Goal: Task Accomplishment & Management: Manage account settings

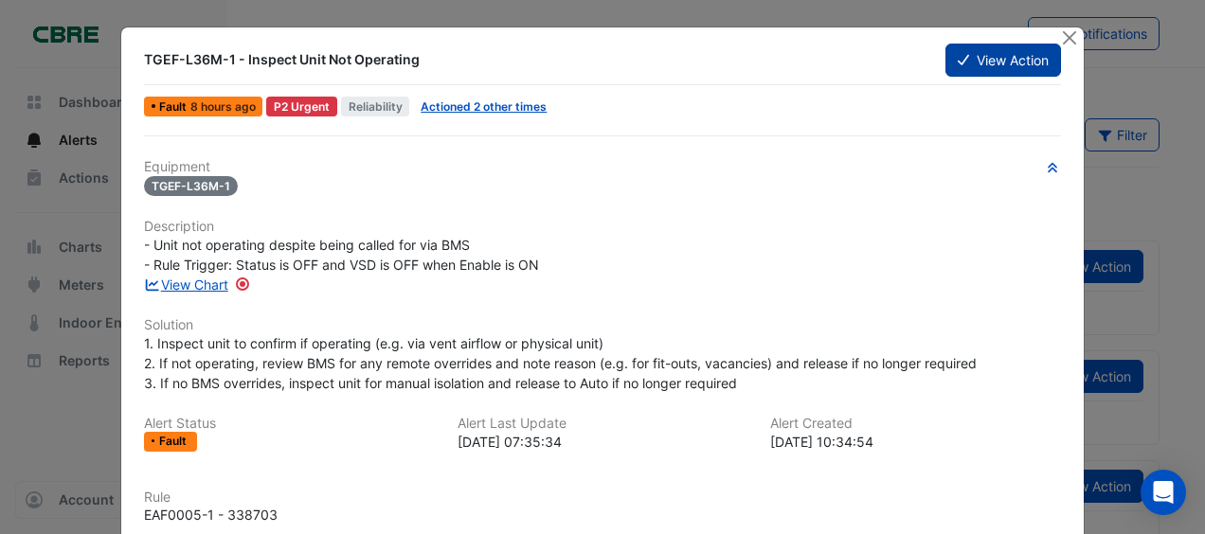
click at [998, 63] on button "View Action" at bounding box center [1003, 60] width 116 height 33
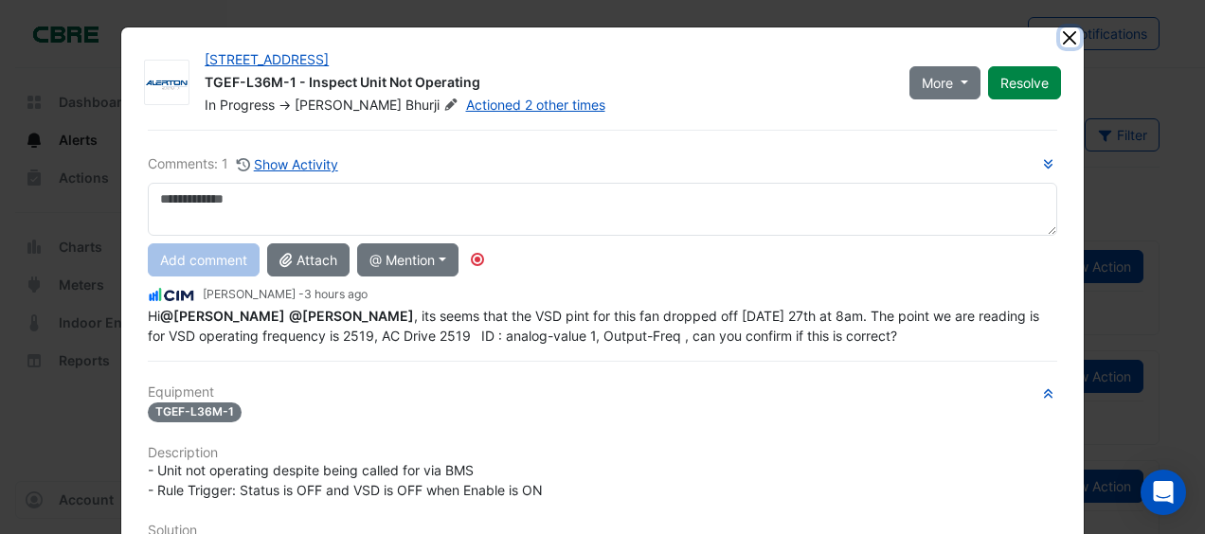
click at [1065, 33] on button "Close" at bounding box center [1070, 37] width 20 height 20
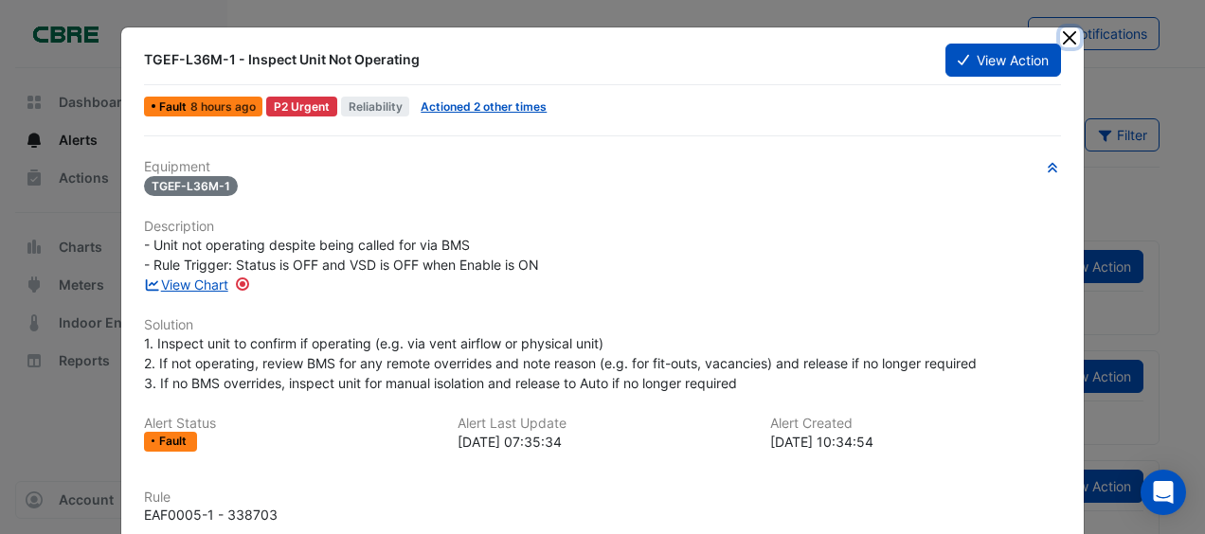
click at [1060, 38] on button "Close" at bounding box center [1070, 37] width 20 height 20
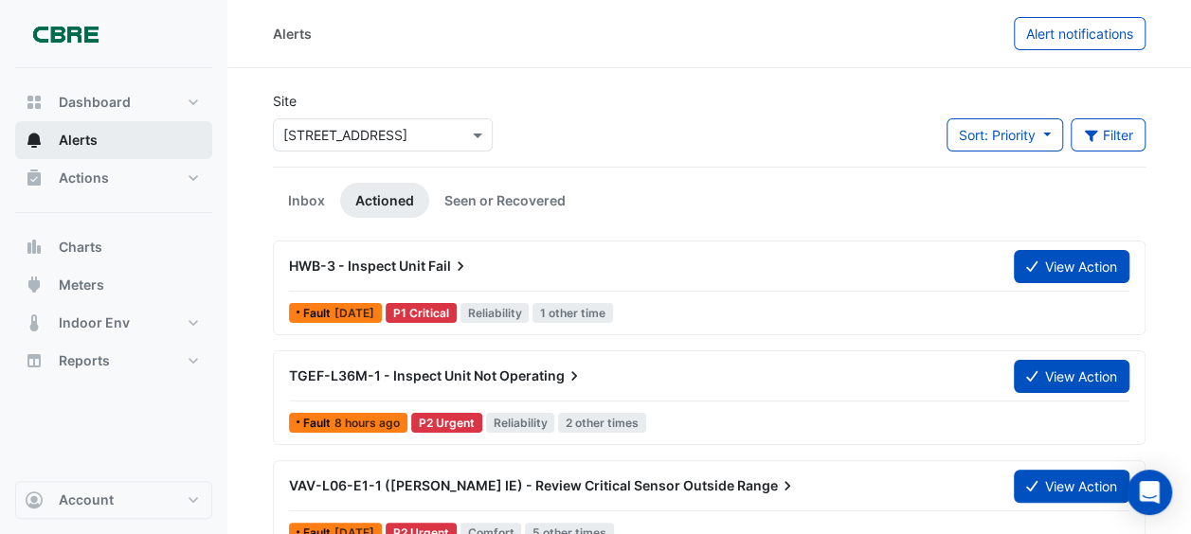
click at [95, 138] on span "Alerts" at bounding box center [78, 140] width 39 height 19
click at [309, 194] on link "Inbox" at bounding box center [306, 200] width 67 height 35
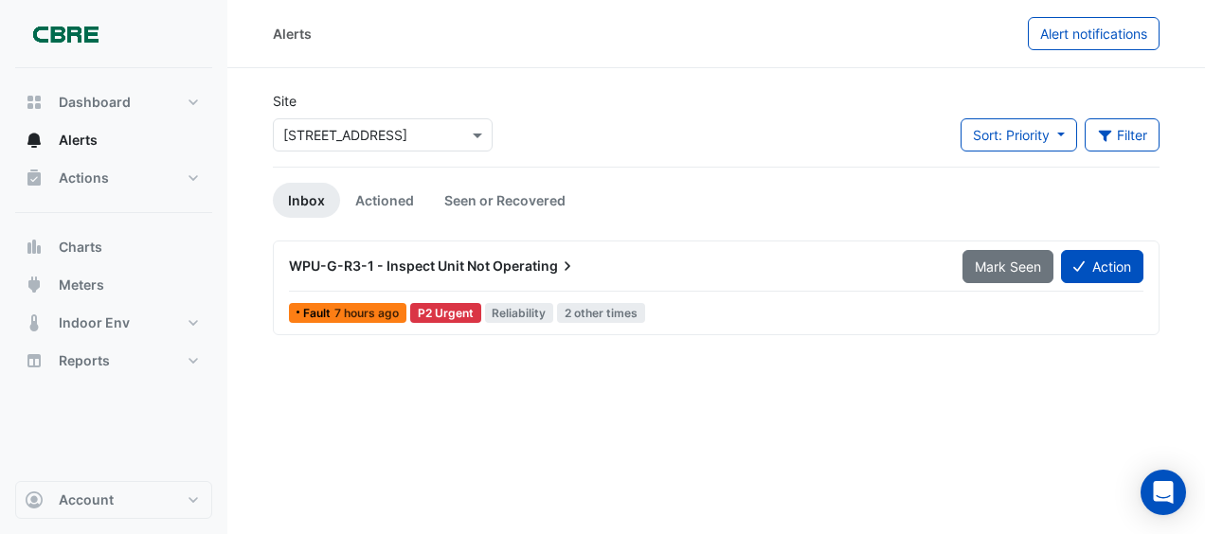
click at [487, 261] on span "WPU-G-R3-1 - Inspect Unit Not" at bounding box center [389, 266] width 201 height 16
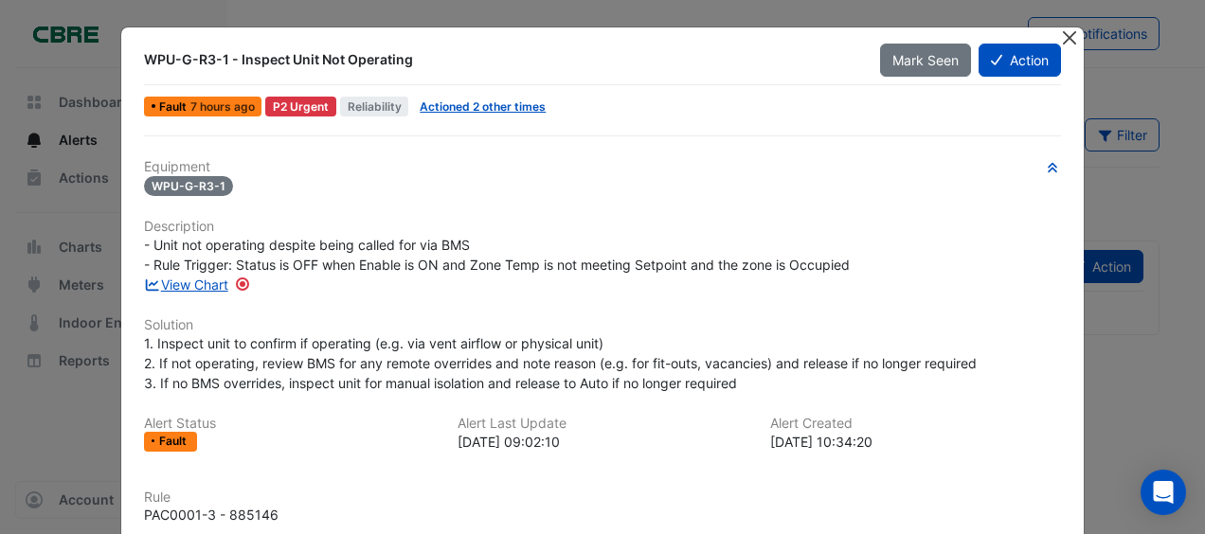
click at [1066, 42] on button "Close" at bounding box center [1070, 37] width 20 height 20
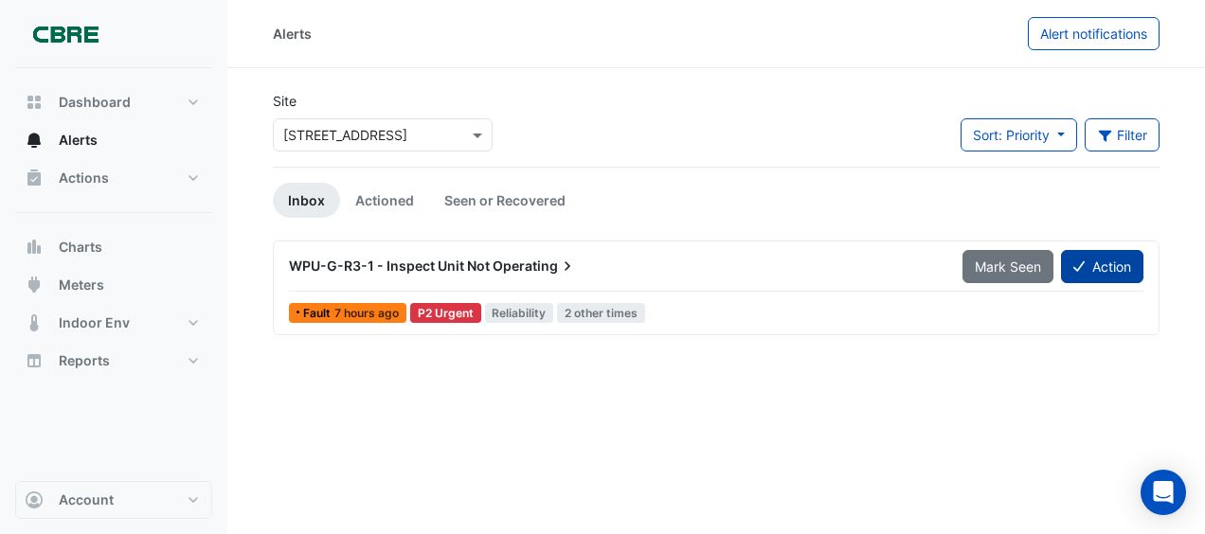
click at [1093, 260] on button "Action" at bounding box center [1102, 266] width 82 height 33
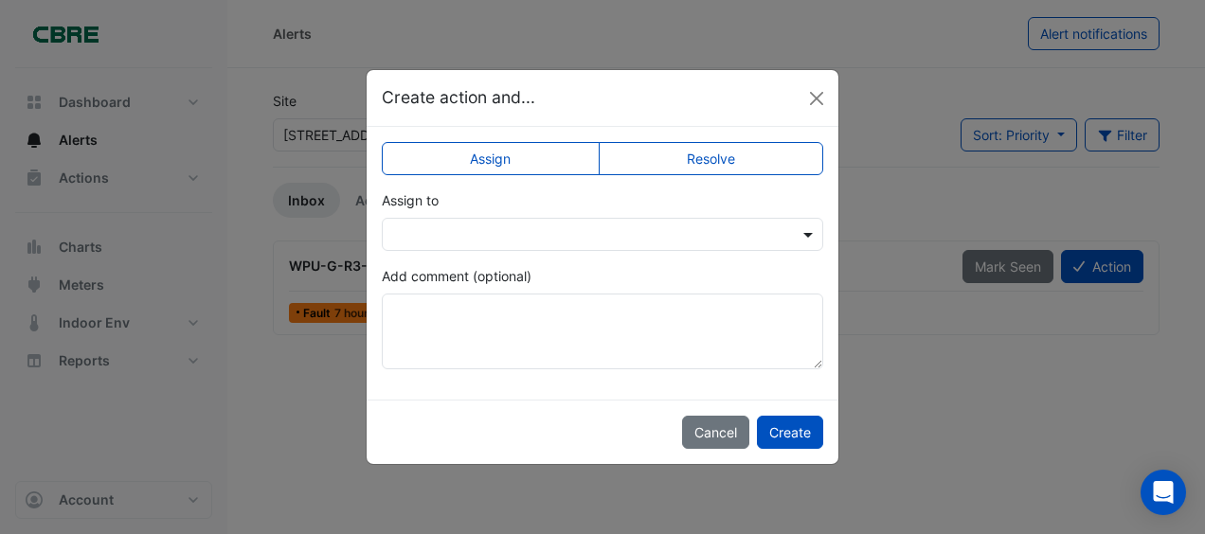
click at [805, 231] on span at bounding box center [810, 234] width 24 height 20
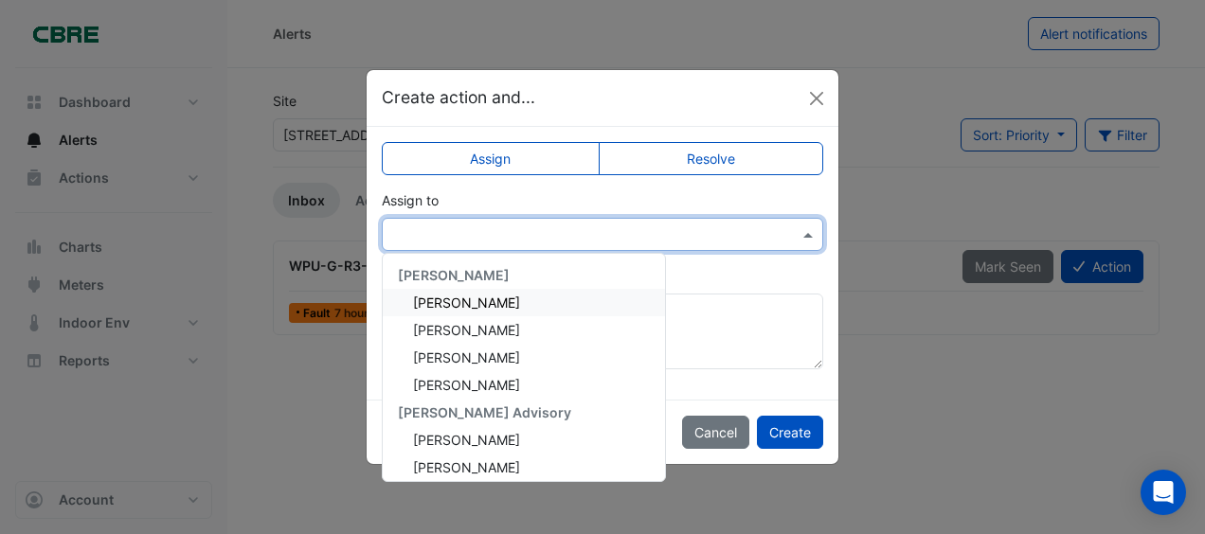
click at [874, 412] on ngb-modal-window "Create action and... Assign Resolve Assign to [PERSON_NAME] [PERSON_NAME] [PERS…" at bounding box center [602, 267] width 1205 height 534
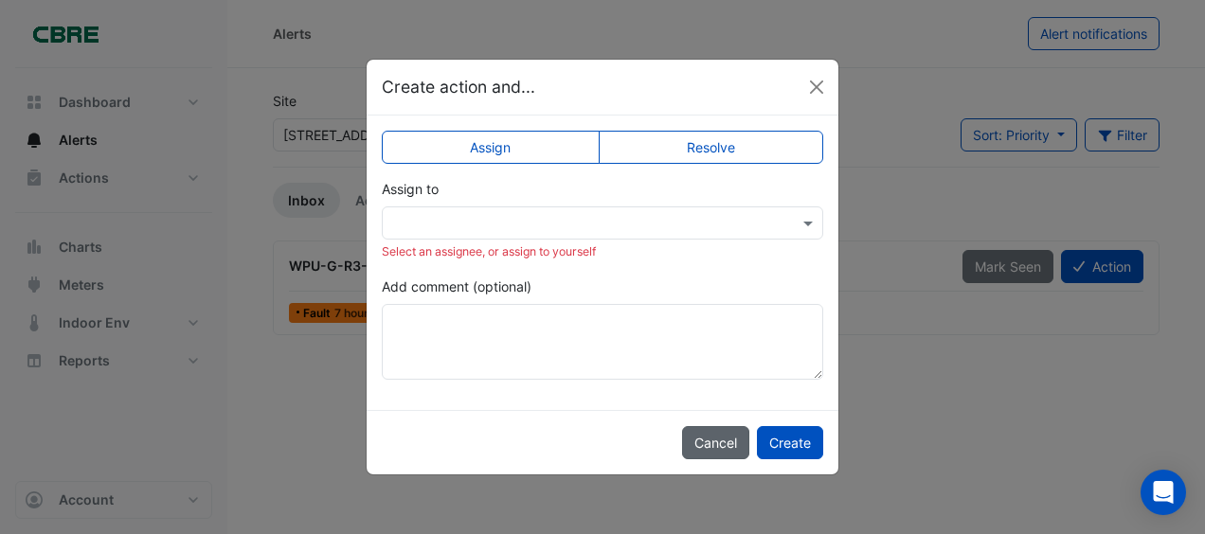
click at [728, 438] on button "Cancel" at bounding box center [715, 442] width 67 height 33
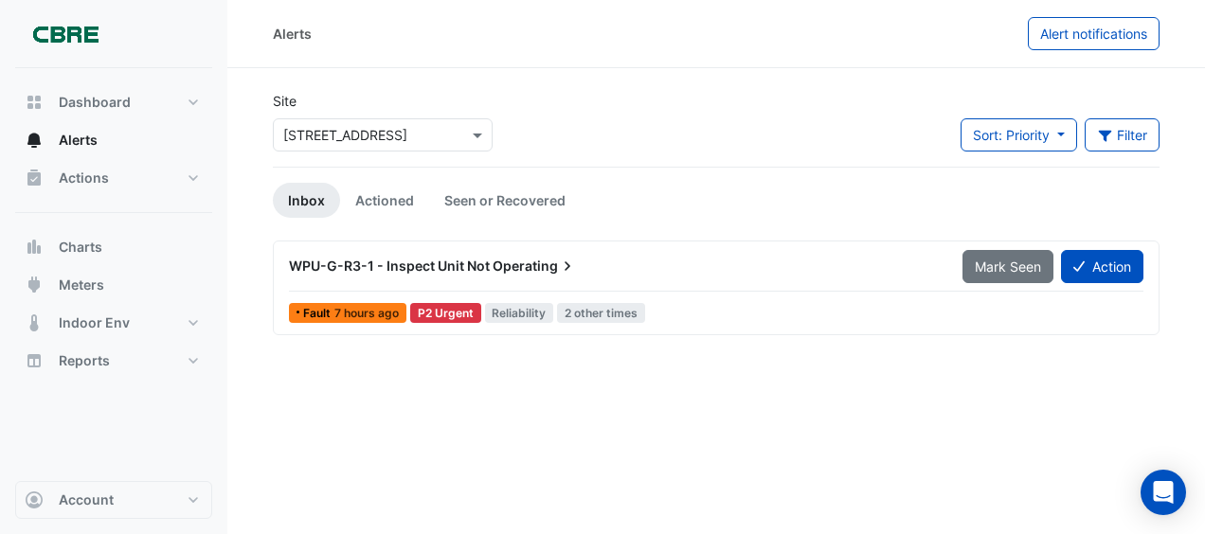
click at [446, 263] on span "WPU-G-R3-1 - Inspect Unit Not" at bounding box center [389, 266] width 201 height 16
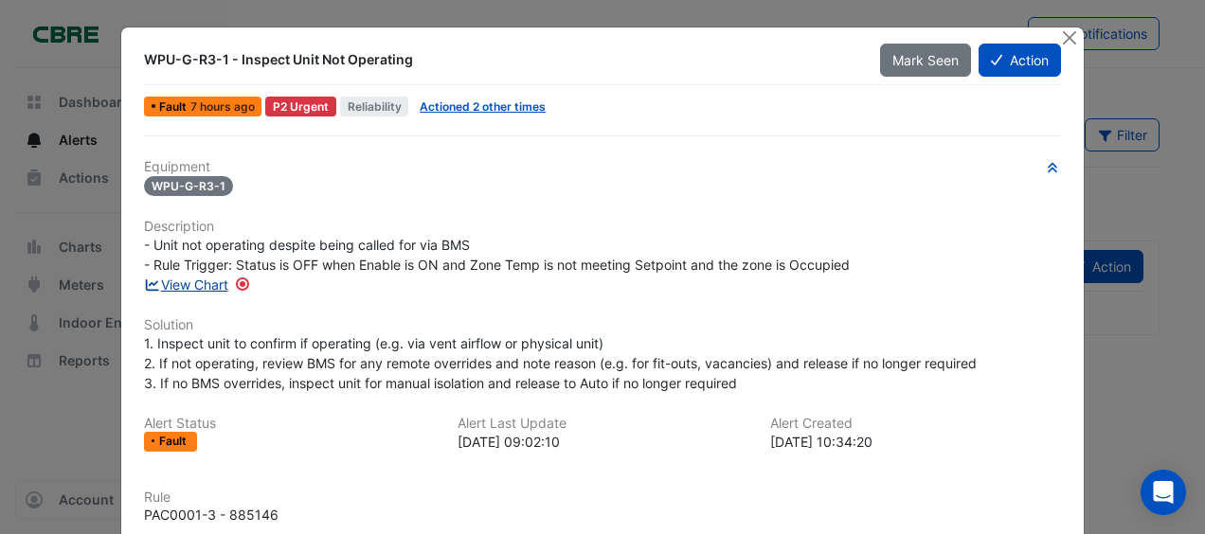
click at [188, 284] on link "View Chart" at bounding box center [186, 285] width 84 height 16
click at [1061, 34] on button "Close" at bounding box center [1070, 37] width 20 height 20
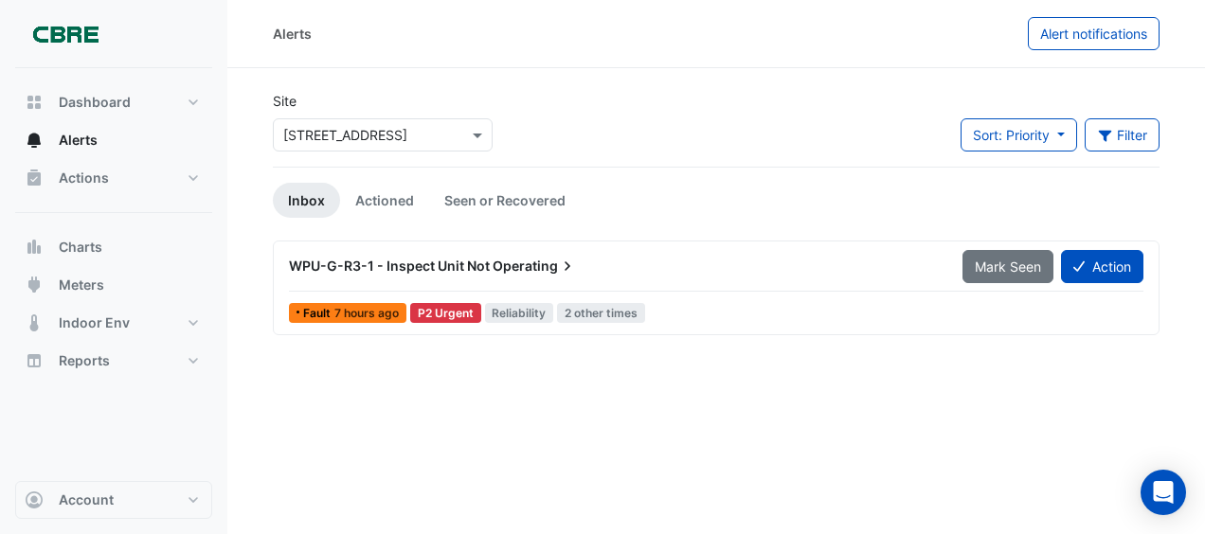
click at [498, 258] on span "Operating" at bounding box center [535, 266] width 84 height 19
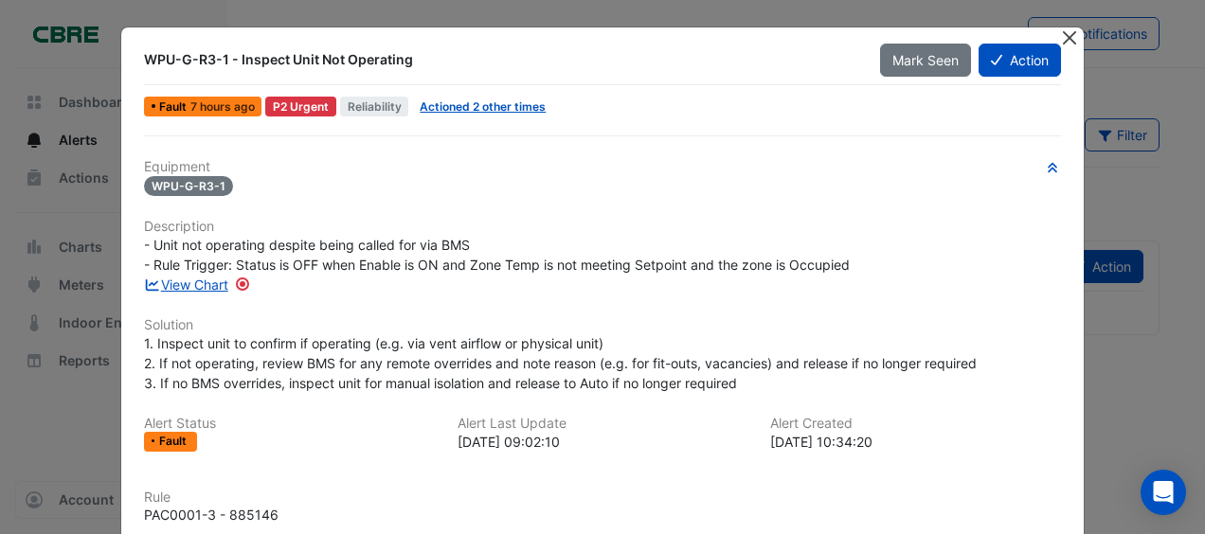
click at [1060, 35] on button "Close" at bounding box center [1070, 37] width 20 height 20
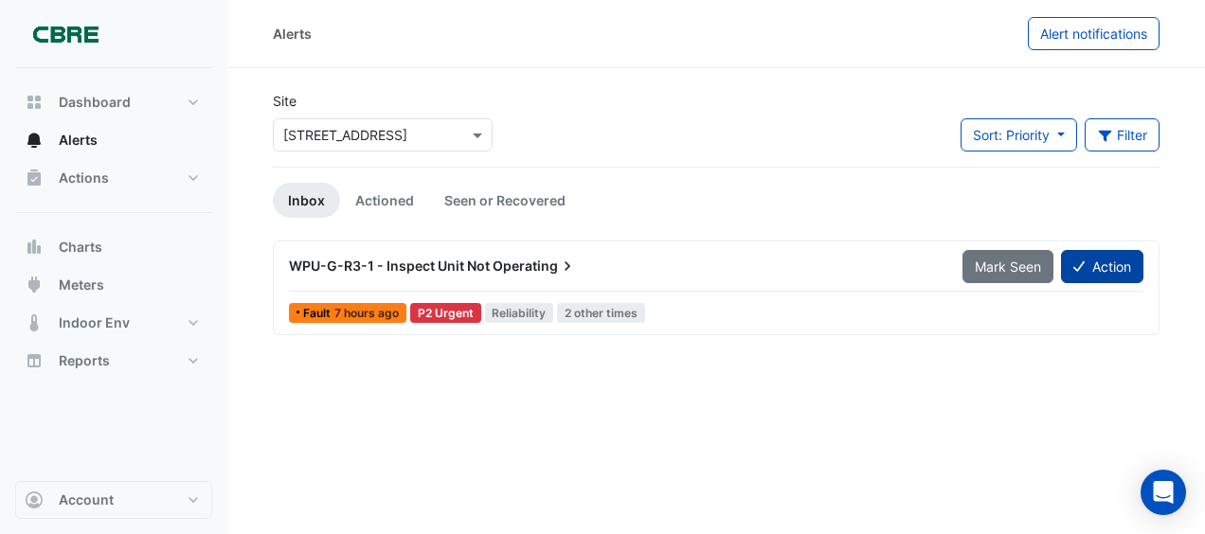
click at [1104, 257] on button "Action" at bounding box center [1102, 266] width 82 height 33
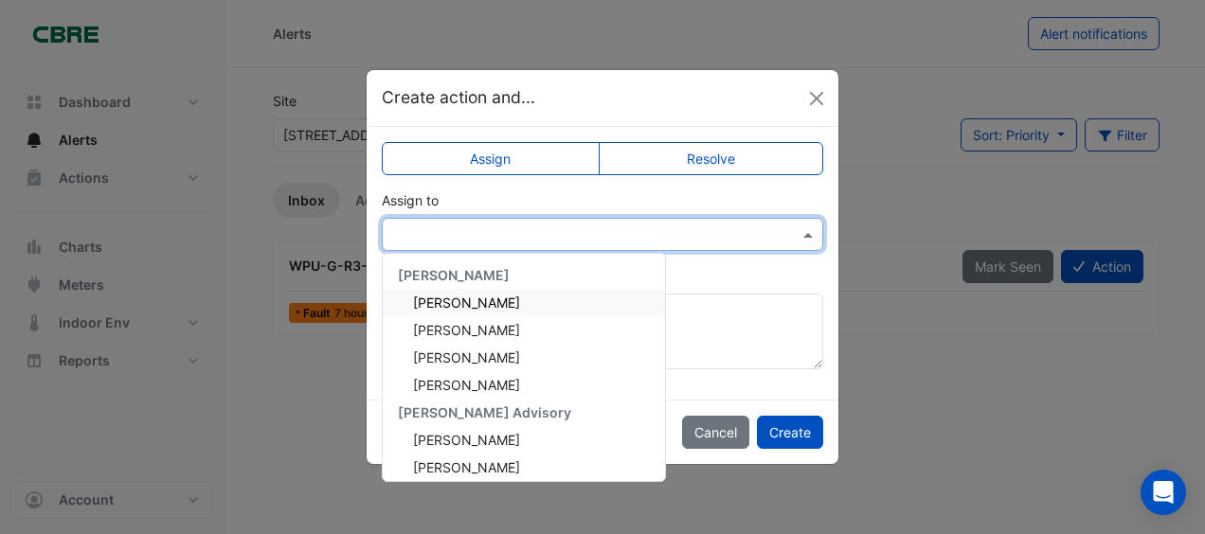
click at [809, 237] on span at bounding box center [810, 234] width 24 height 20
click at [820, 230] on span at bounding box center [810, 234] width 24 height 20
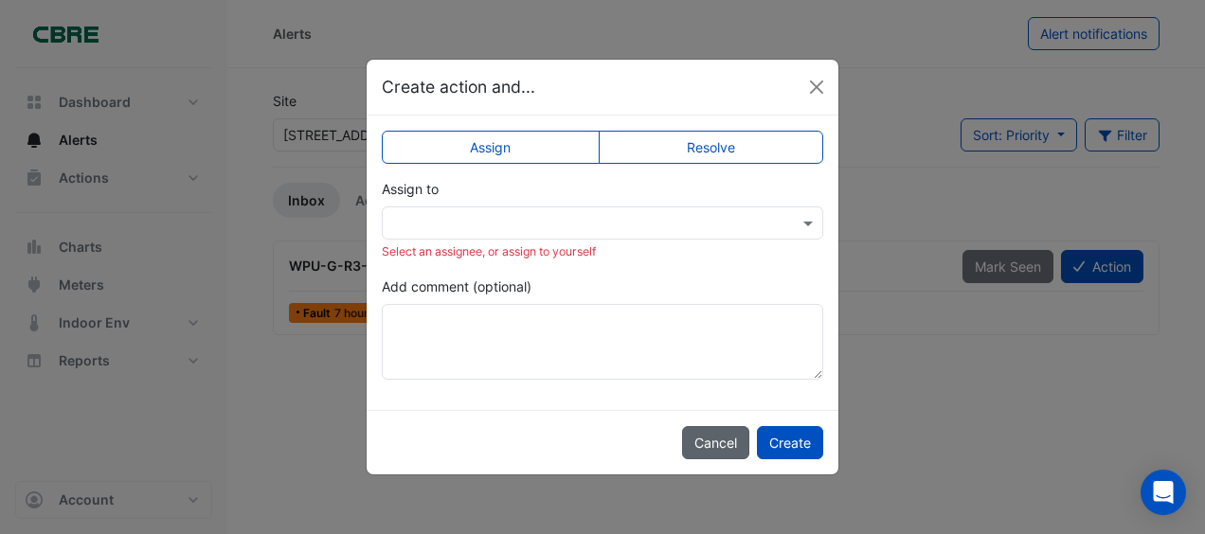
click at [712, 436] on button "Cancel" at bounding box center [715, 442] width 67 height 33
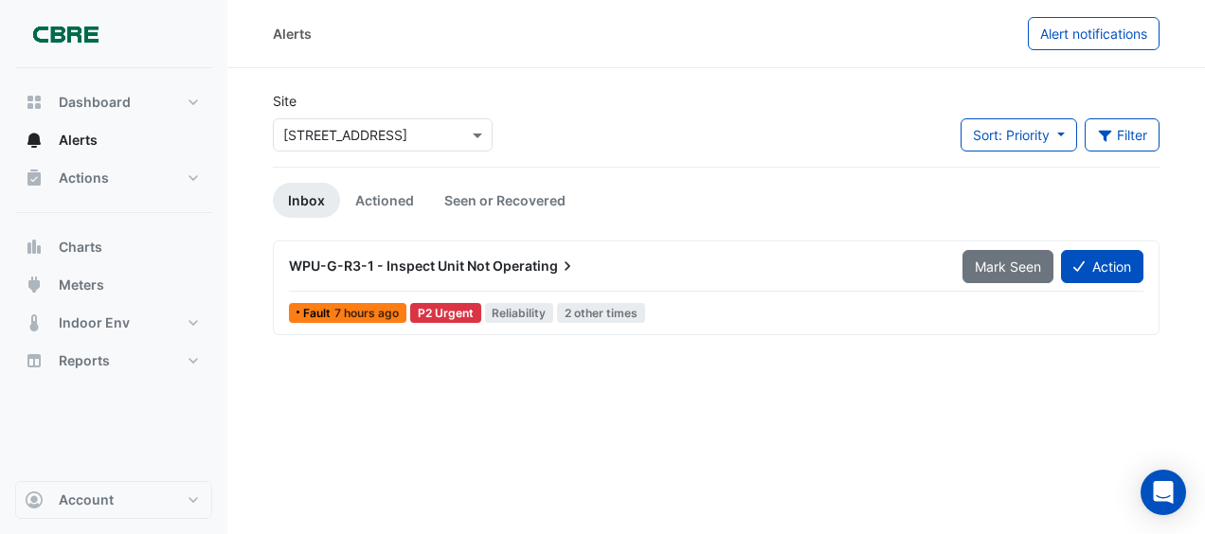
click at [506, 263] on span "Operating" at bounding box center [535, 266] width 84 height 19
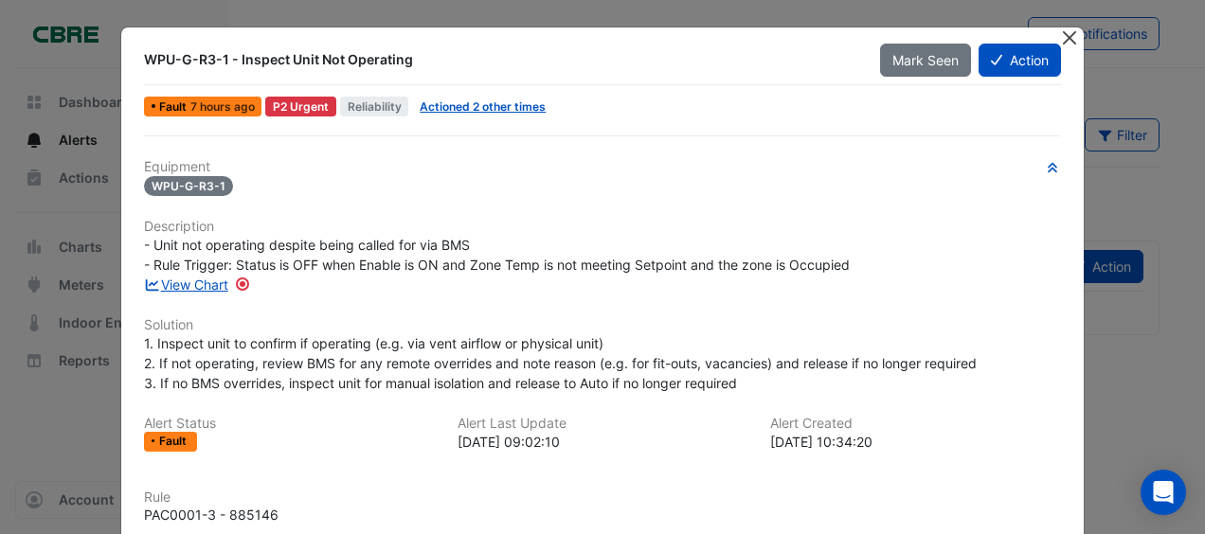
click at [1067, 34] on button "Close" at bounding box center [1070, 37] width 20 height 20
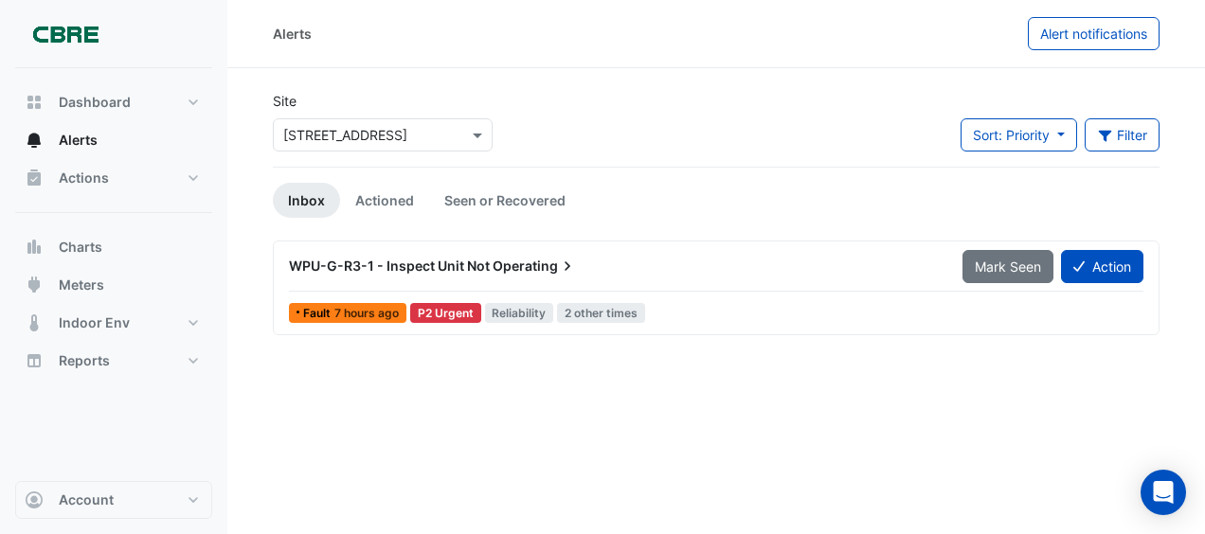
click at [511, 264] on span "Operating" at bounding box center [535, 266] width 84 height 19
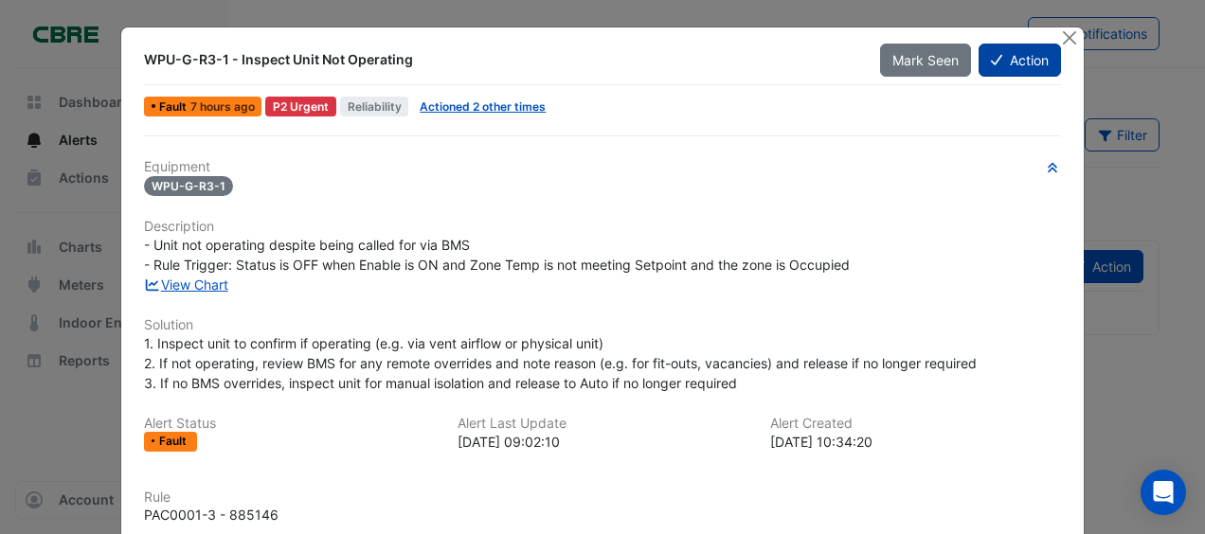
click at [1019, 63] on button "Action" at bounding box center [1019, 60] width 82 height 33
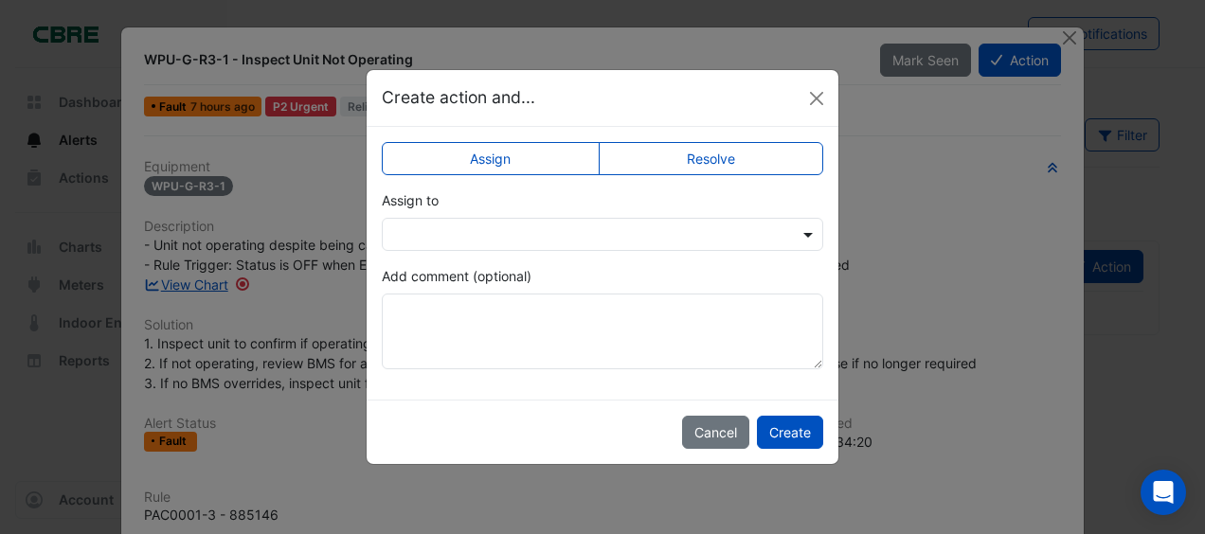
click at [803, 232] on span at bounding box center [810, 234] width 24 height 20
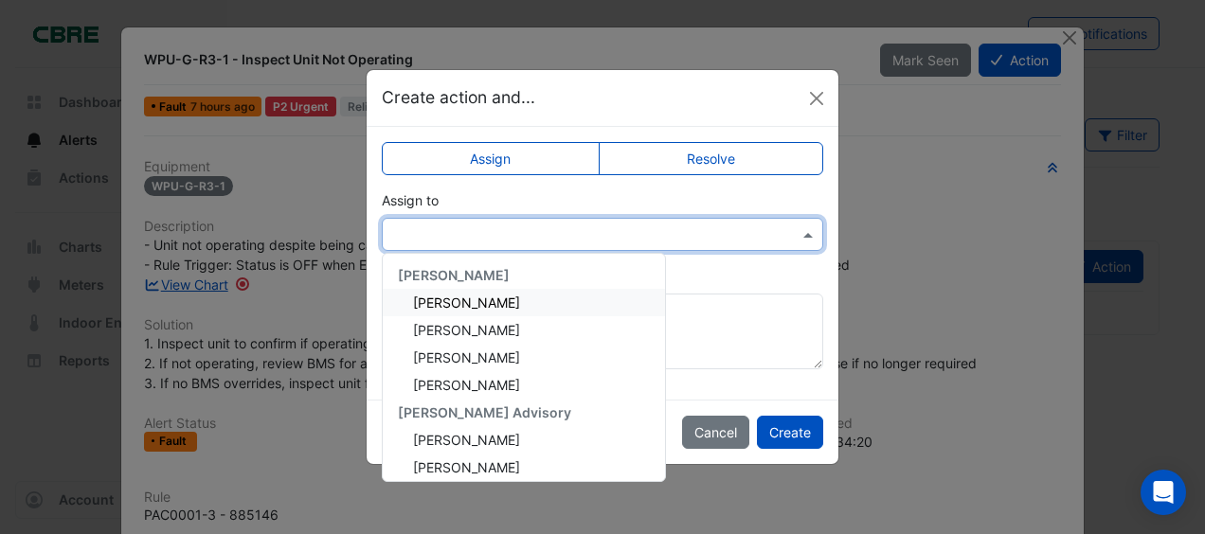
click at [460, 289] on div "[PERSON_NAME]" at bounding box center [524, 302] width 282 height 27
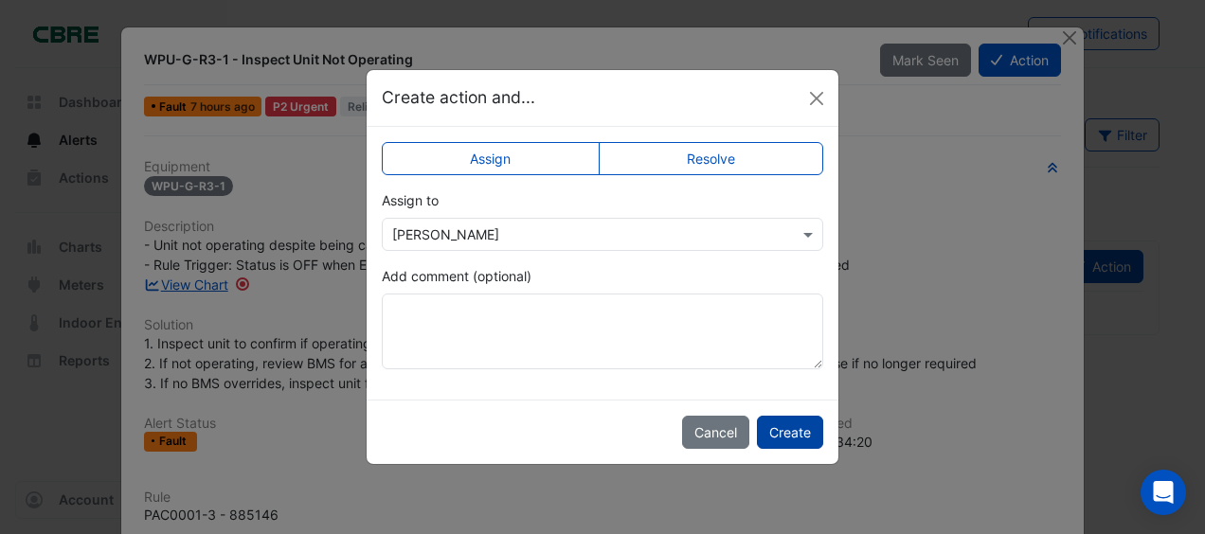
click at [797, 421] on button "Create" at bounding box center [790, 432] width 66 height 33
